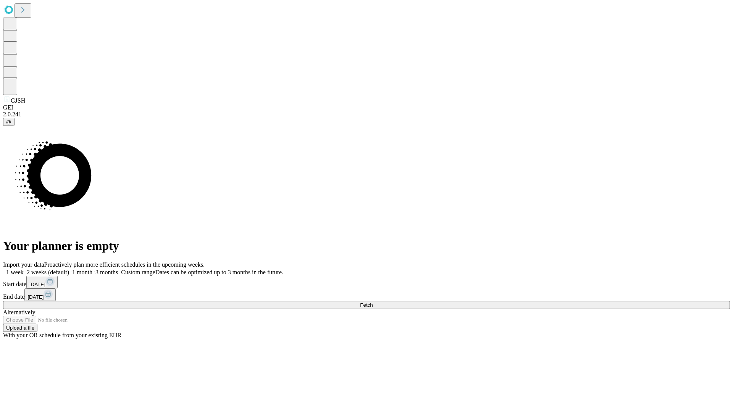
click at [372, 302] on span "Fetch" at bounding box center [366, 305] width 13 height 6
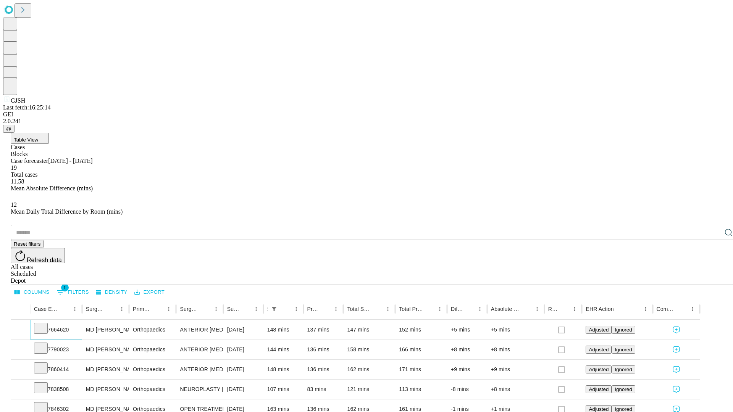
click at [45, 324] on icon at bounding box center [41, 328] width 8 height 8
